Goal: Information Seeking & Learning: Learn about a topic

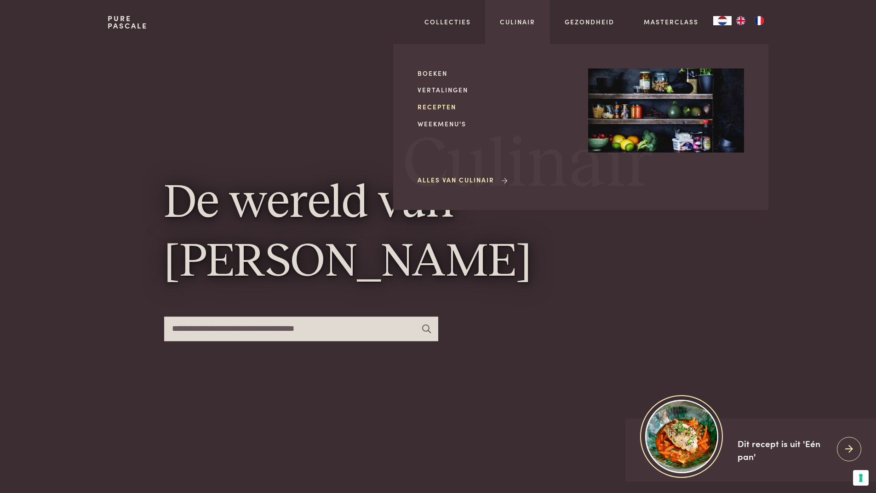
click at [439, 108] on link "Recepten" at bounding box center [496, 107] width 156 height 10
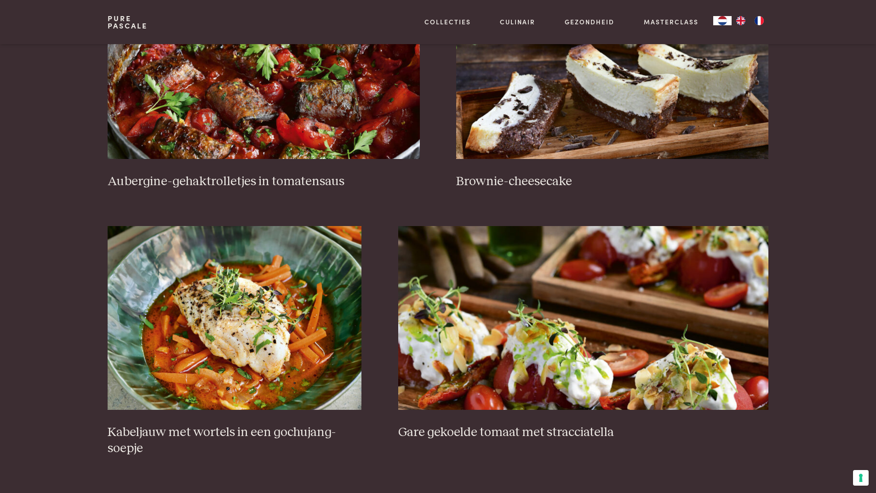
scroll to position [506, 0]
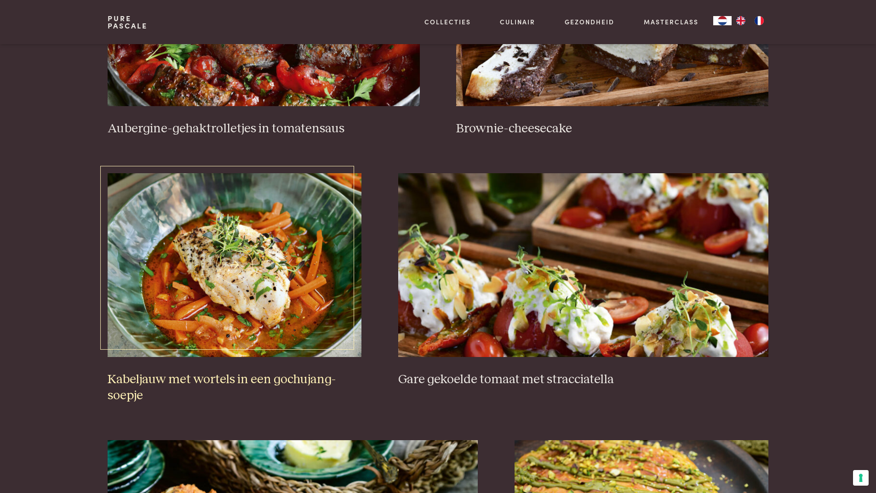
click at [242, 274] on img at bounding box center [235, 265] width 254 height 184
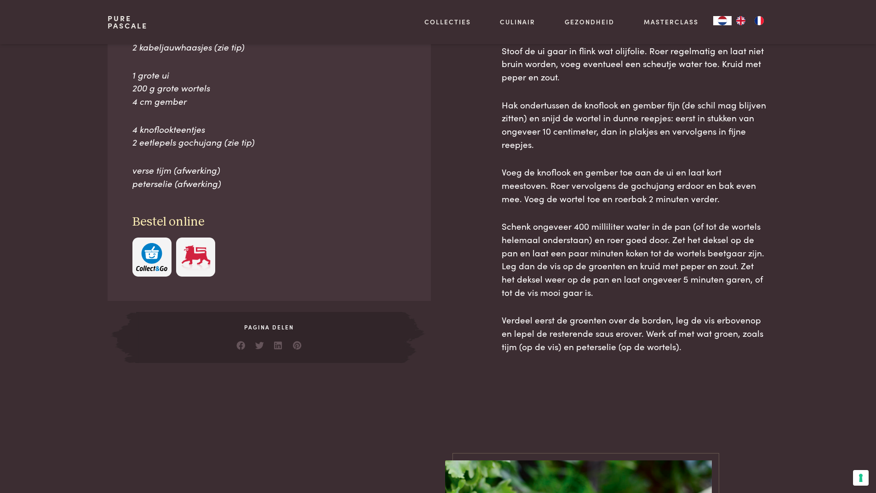
scroll to position [414, 0]
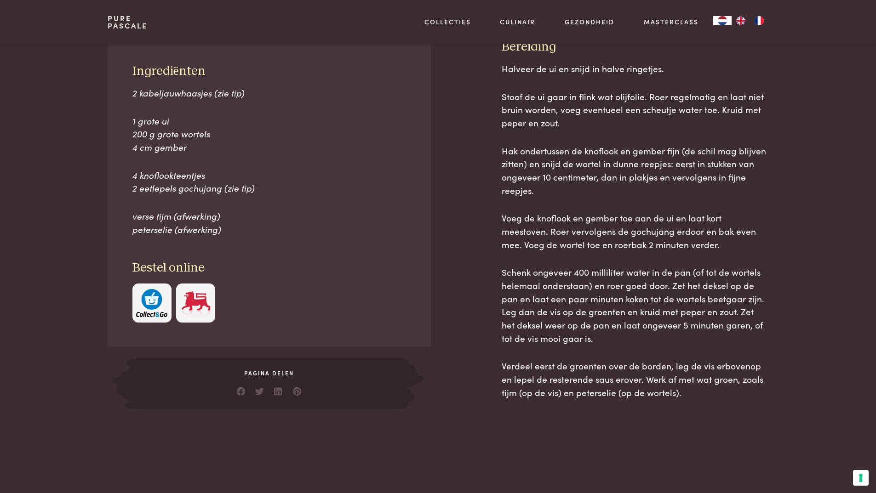
click at [463, 235] on div at bounding box center [465, 224] width 41 height 370
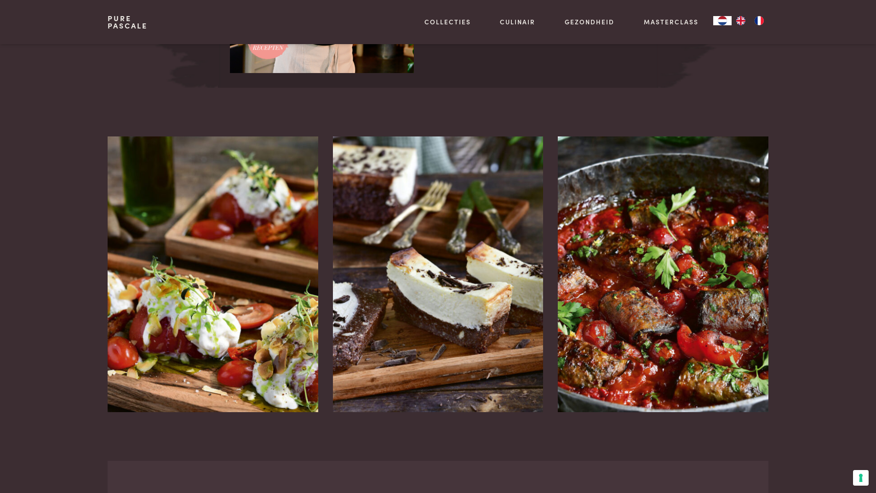
scroll to position [1563, 0]
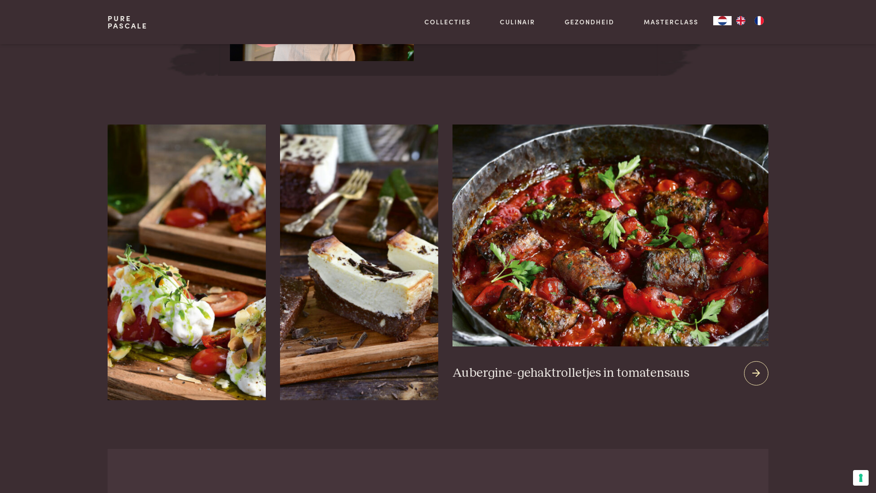
click at [634, 299] on img at bounding box center [609, 236] width 315 height 222
